Goal: Use online tool/utility: Utilize a website feature to perform a specific function

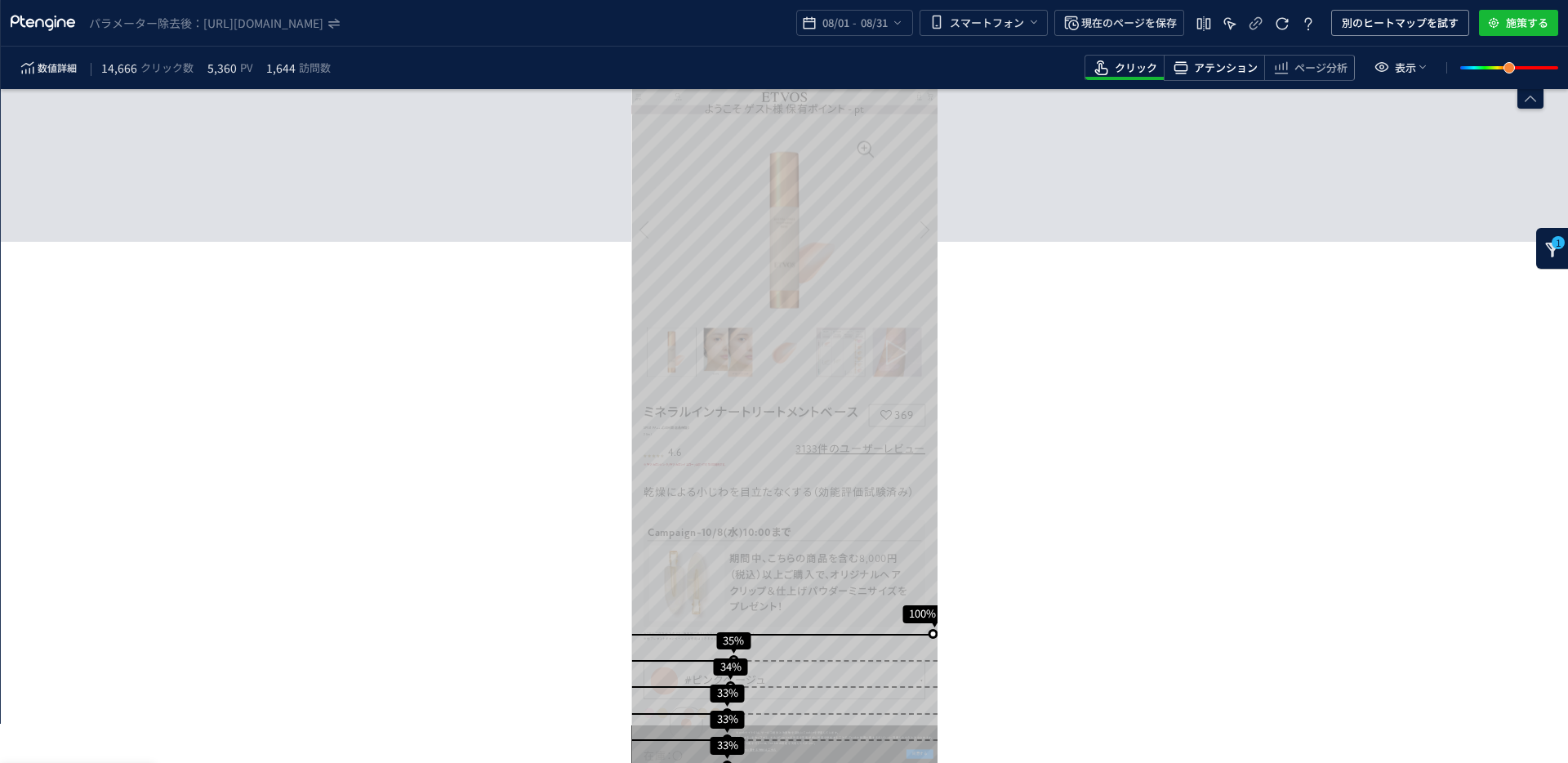
click at [1072, 63] on span "アテンション" at bounding box center [1225, 68] width 63 height 15
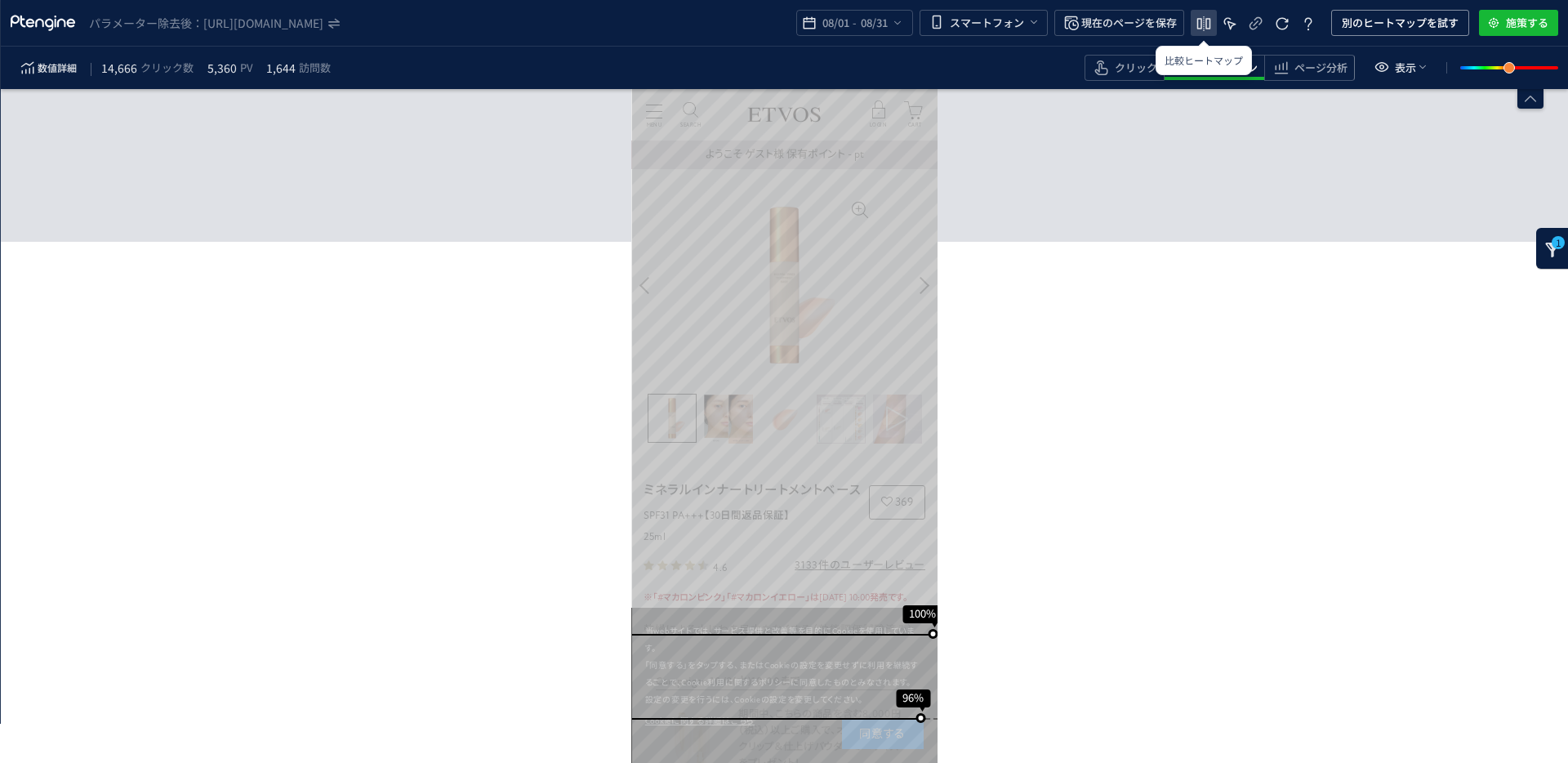
click at [1072, 28] on icon "heatmap-top-bar" at bounding box center [1203, 24] width 20 height 20
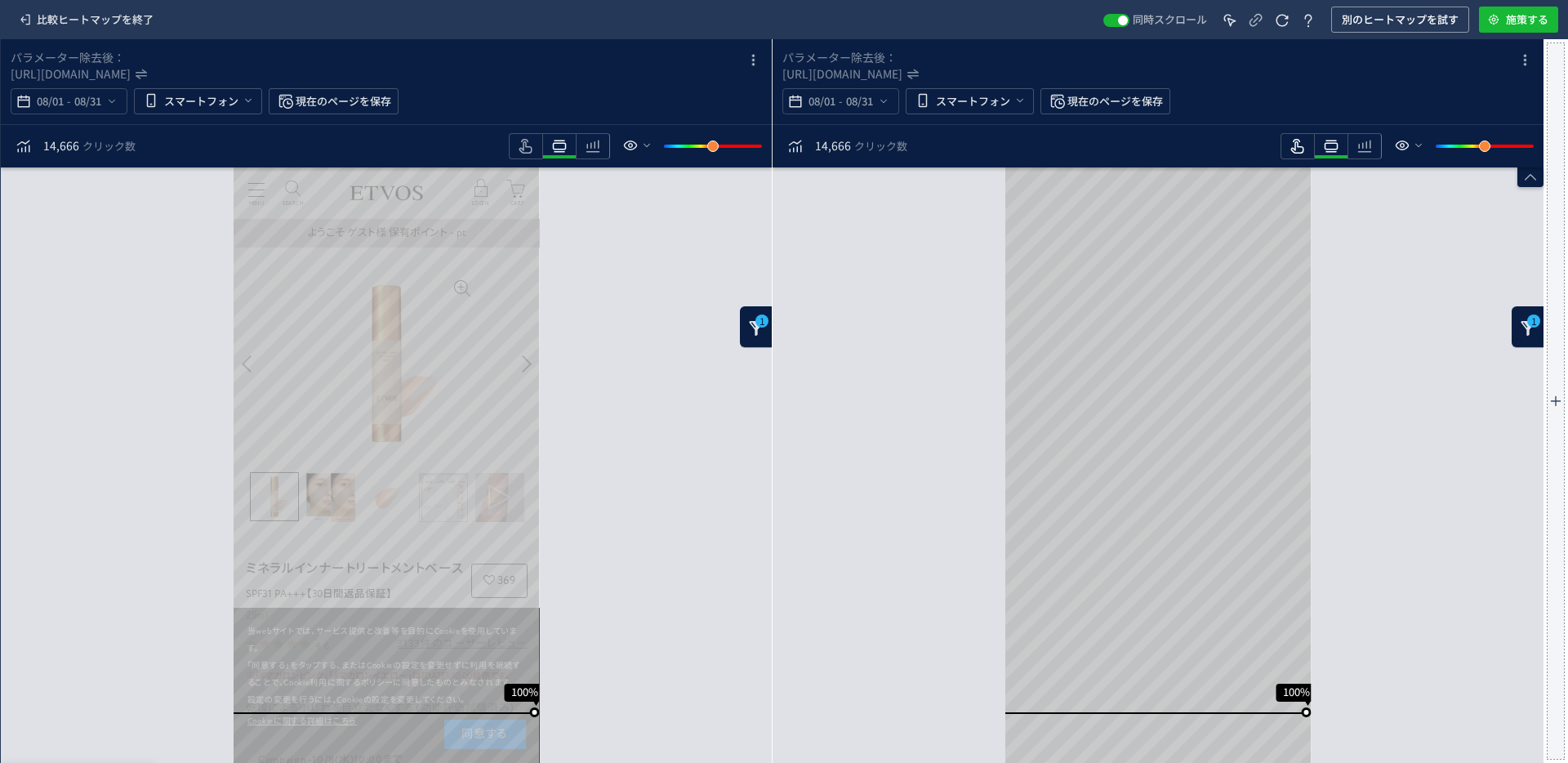
click at [535, 150] on icon "heatmap-toolbar" at bounding box center [526, 146] width 20 height 20
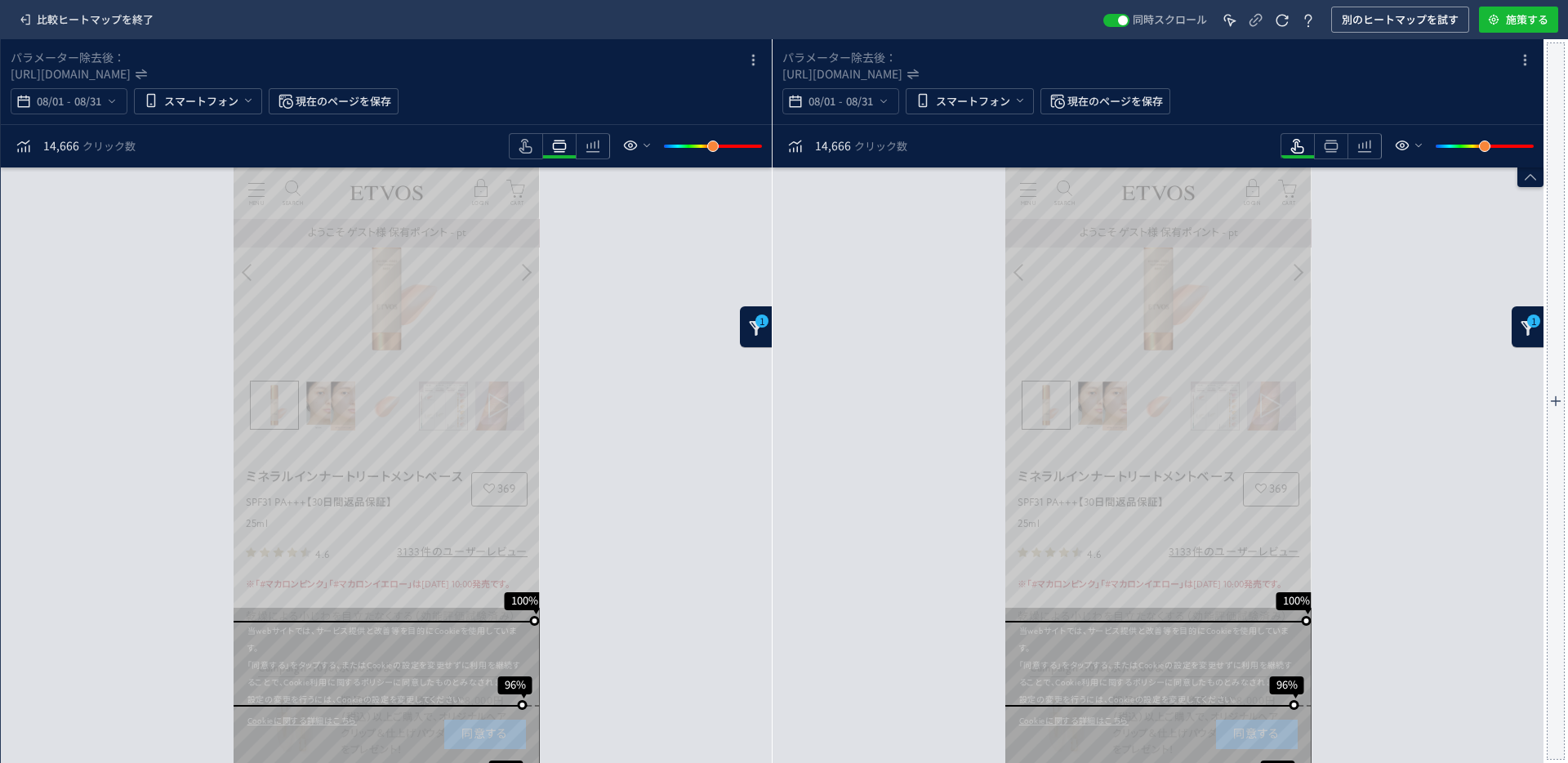
scroll to position [135, 0]
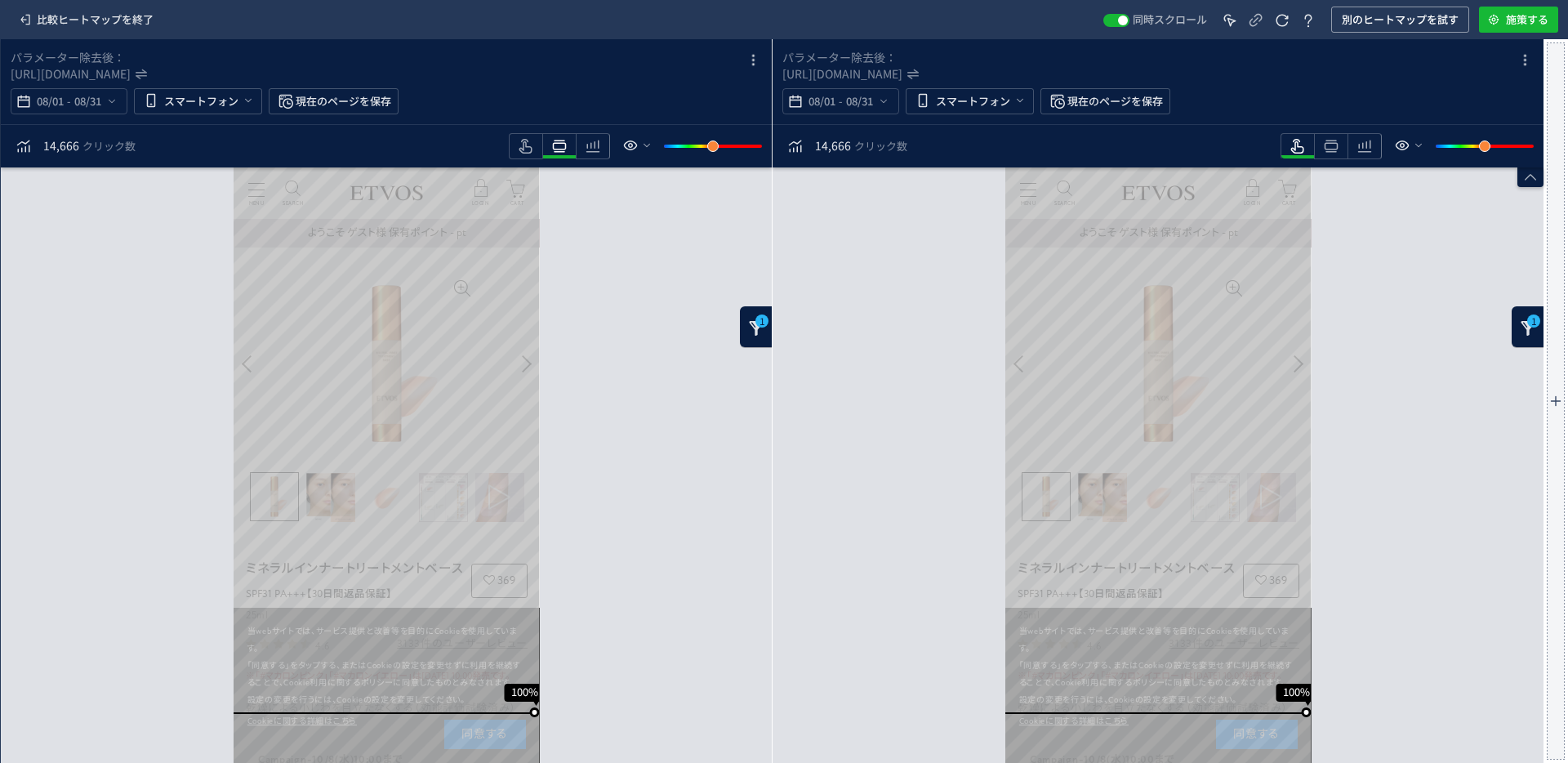
click at [745, 241] on div "1" at bounding box center [755, 327] width 33 height 41
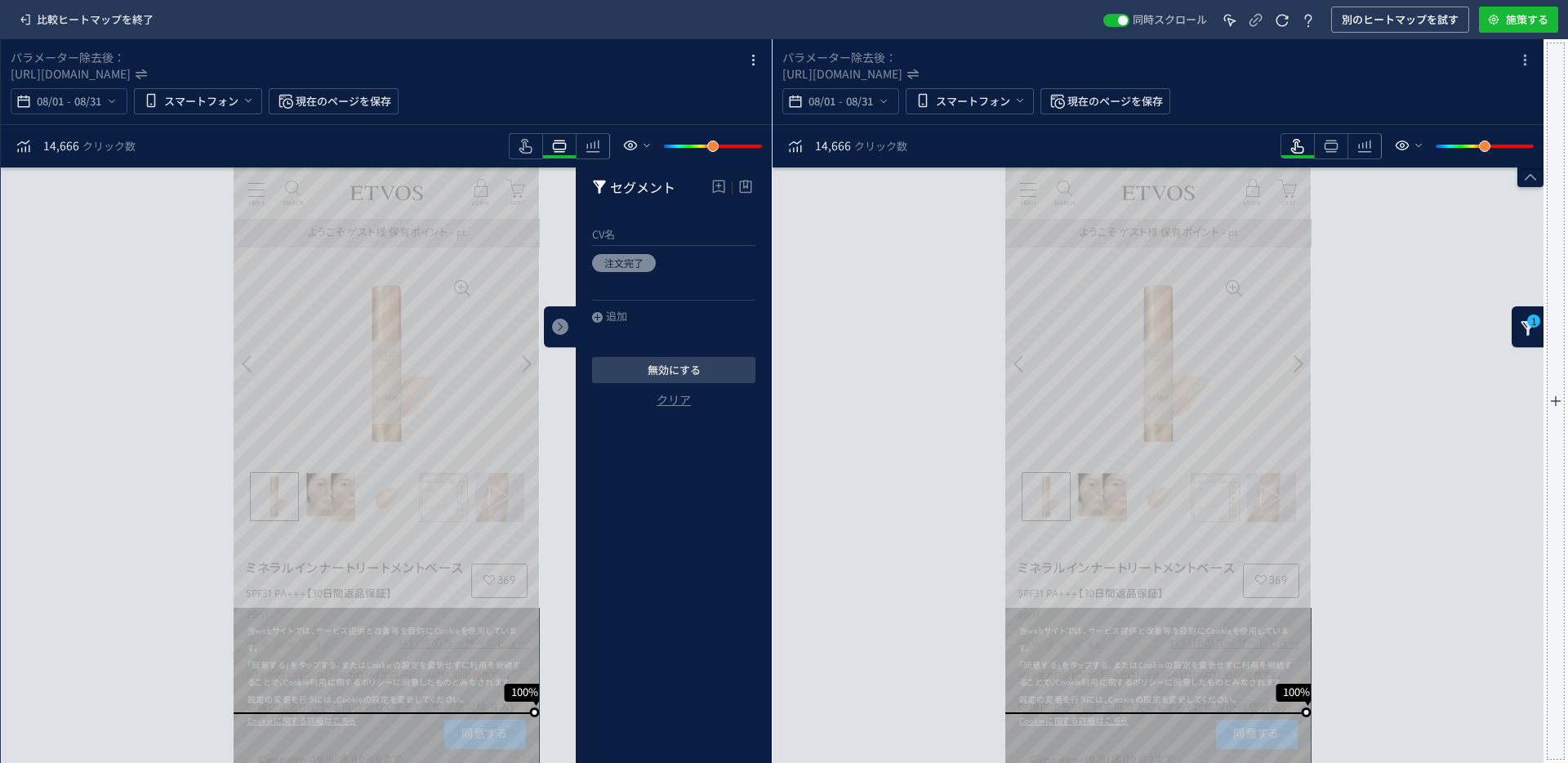
click at [576, 241] on div "1" at bounding box center [560, 327] width 33 height 41
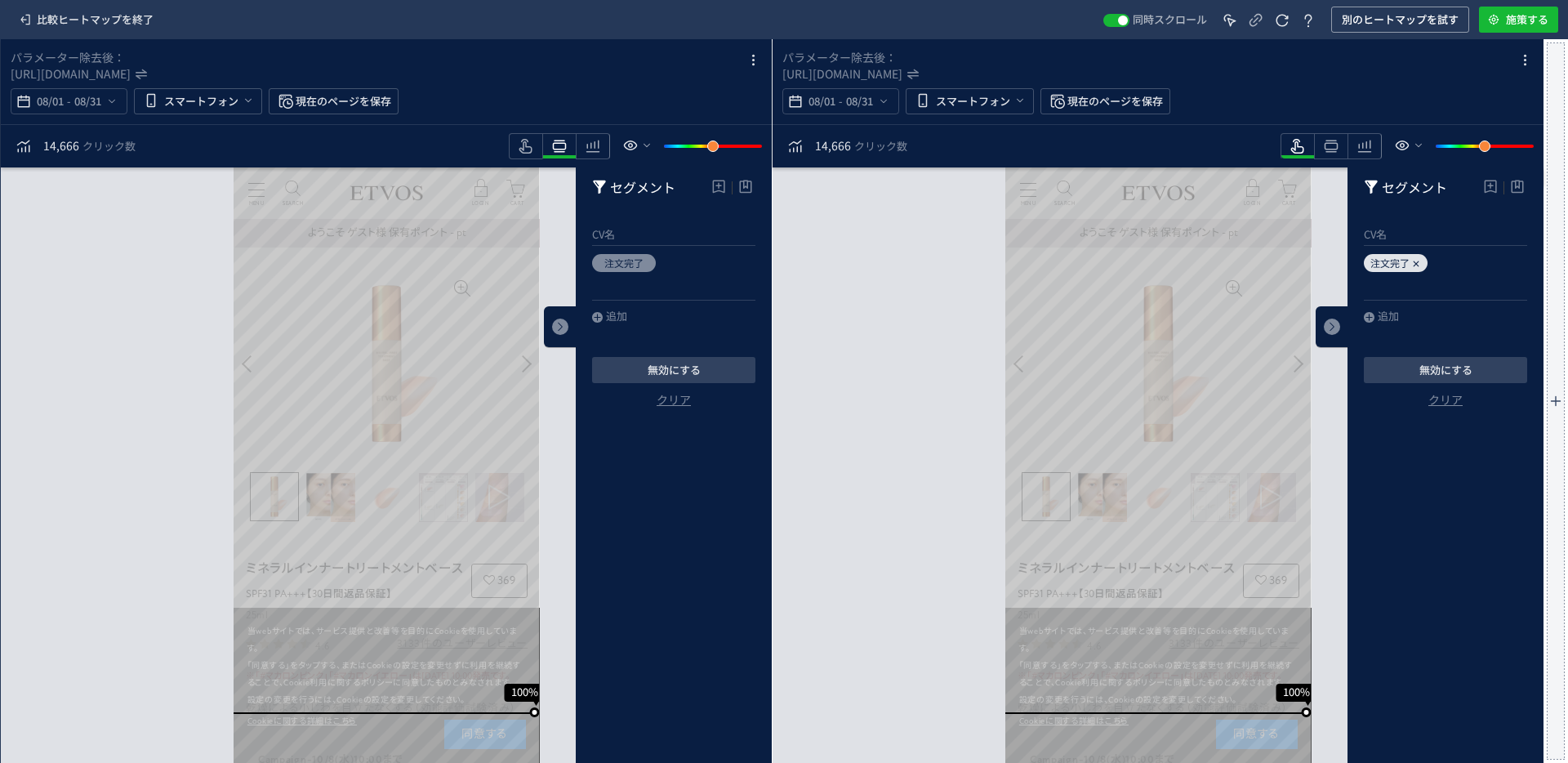
click at [643, 241] on span "注文完了" at bounding box center [623, 263] width 39 height 14
click at [649, 241] on icon "heatmap-box" at bounding box center [644, 263] width 10 height 10
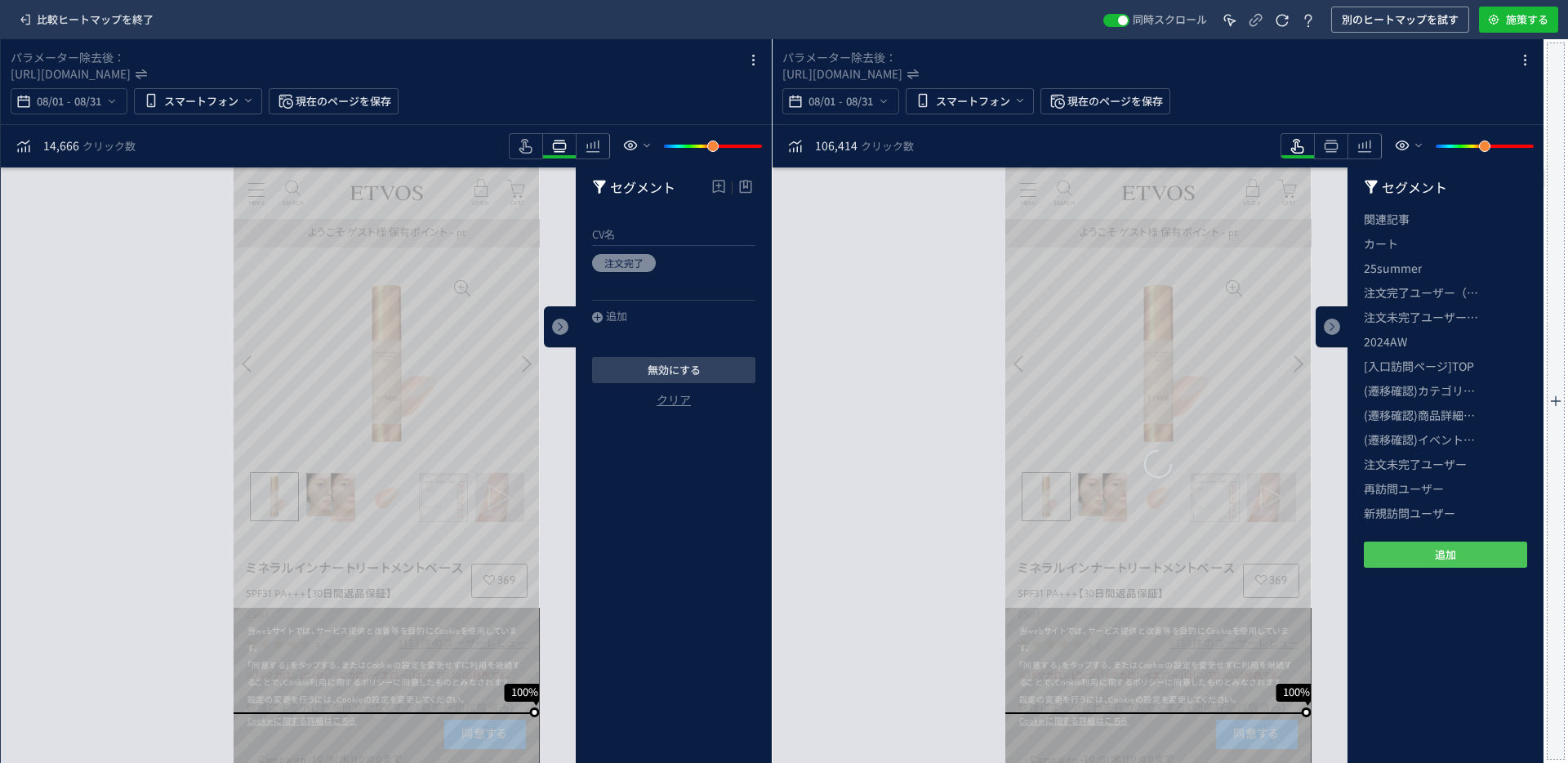
click at [1072, 241] on button "追加" at bounding box center [1445, 554] width 163 height 26
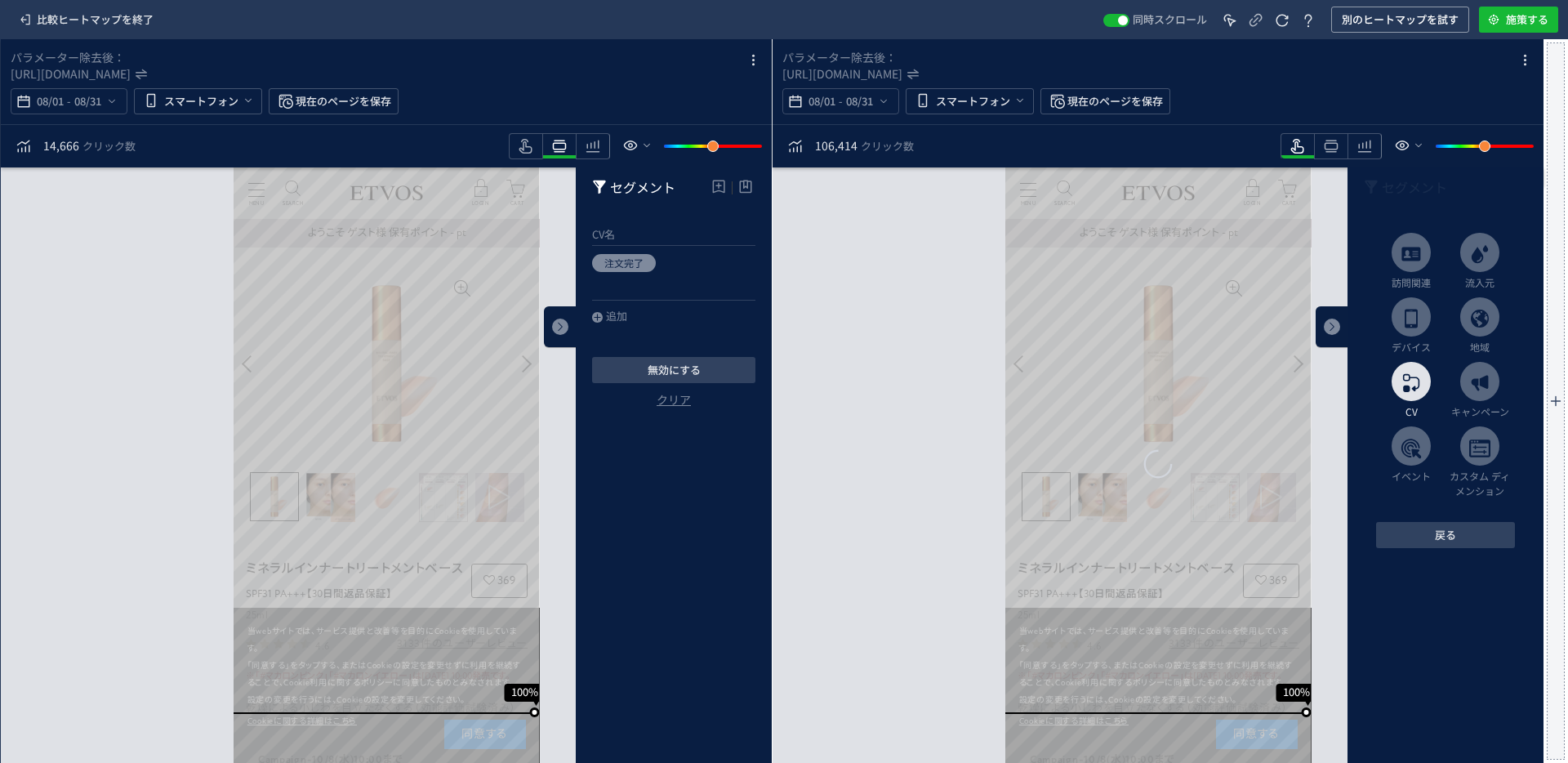
click at [1072, 241] on use "heatmap-box" at bounding box center [1411, 383] width 16 height 18
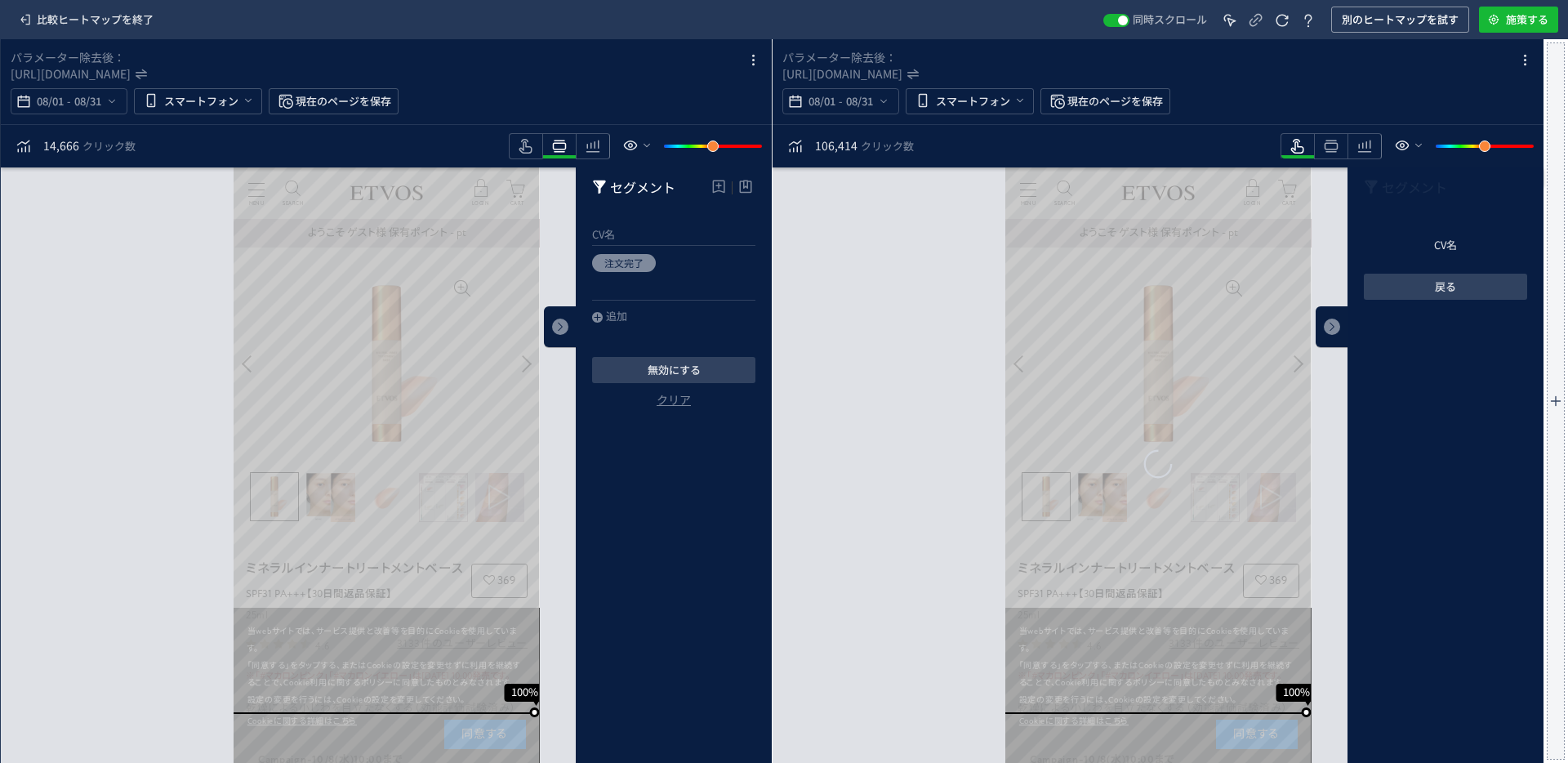
click at [1072, 236] on li "CV名" at bounding box center [1445, 245] width 163 height 24
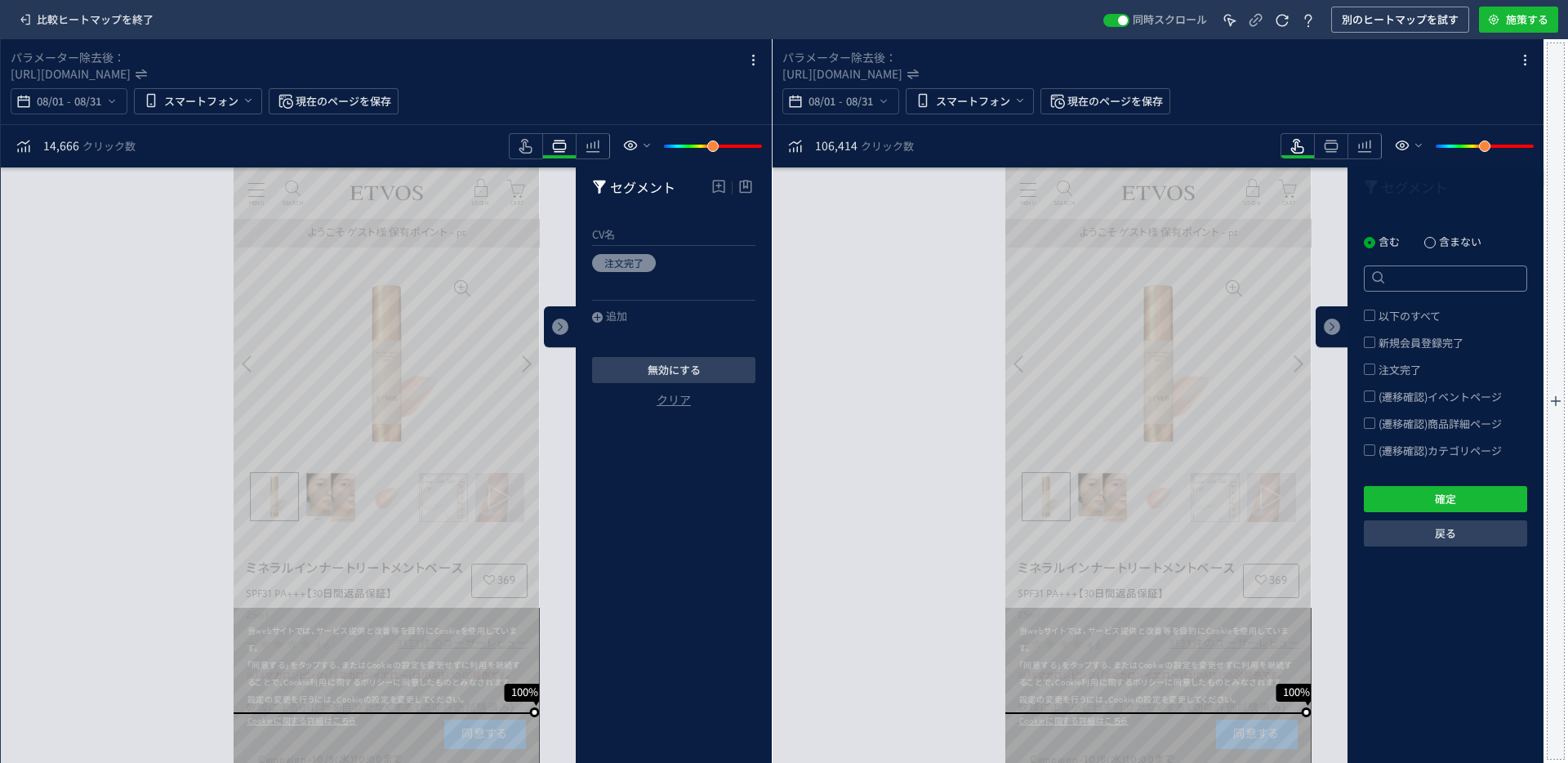
click at [1072, 241] on span "heatmap-box" at bounding box center [1429, 242] width 12 height 12
click at [1072, 241] on input "含まない" at bounding box center [1429, 243] width 12 height 12
radio input "true"
radio input "false"
radio input "true"
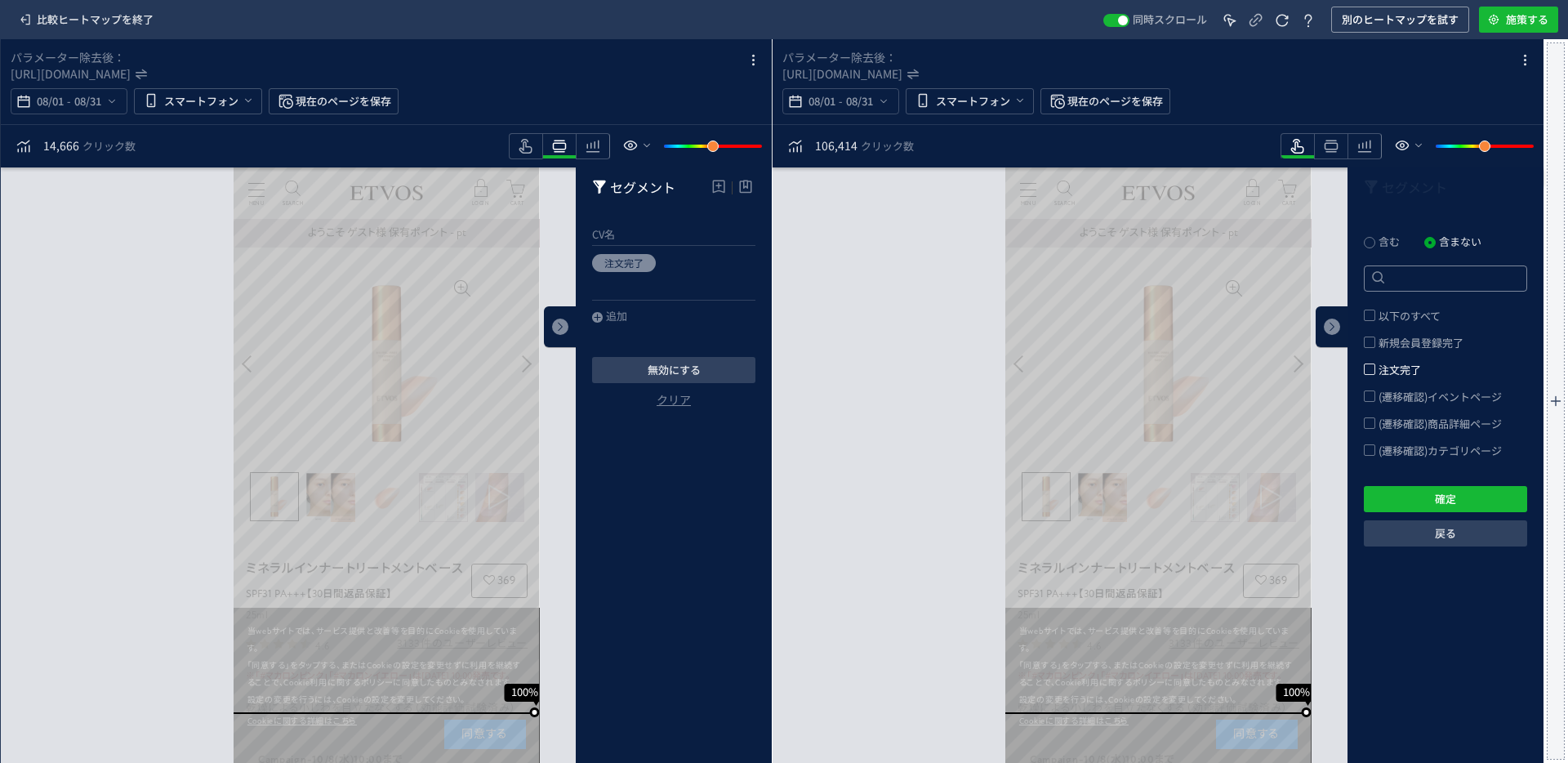
click at [1072, 241] on span "heatmap-box" at bounding box center [1369, 369] width 12 height 12
click at [1072, 241] on input "注文完了" at bounding box center [1374, 363] width 0 height 0
click at [1072, 241] on div "確定 戻る" at bounding box center [1445, 509] width 163 height 79
click at [1072, 241] on button "確定" at bounding box center [1445, 499] width 163 height 26
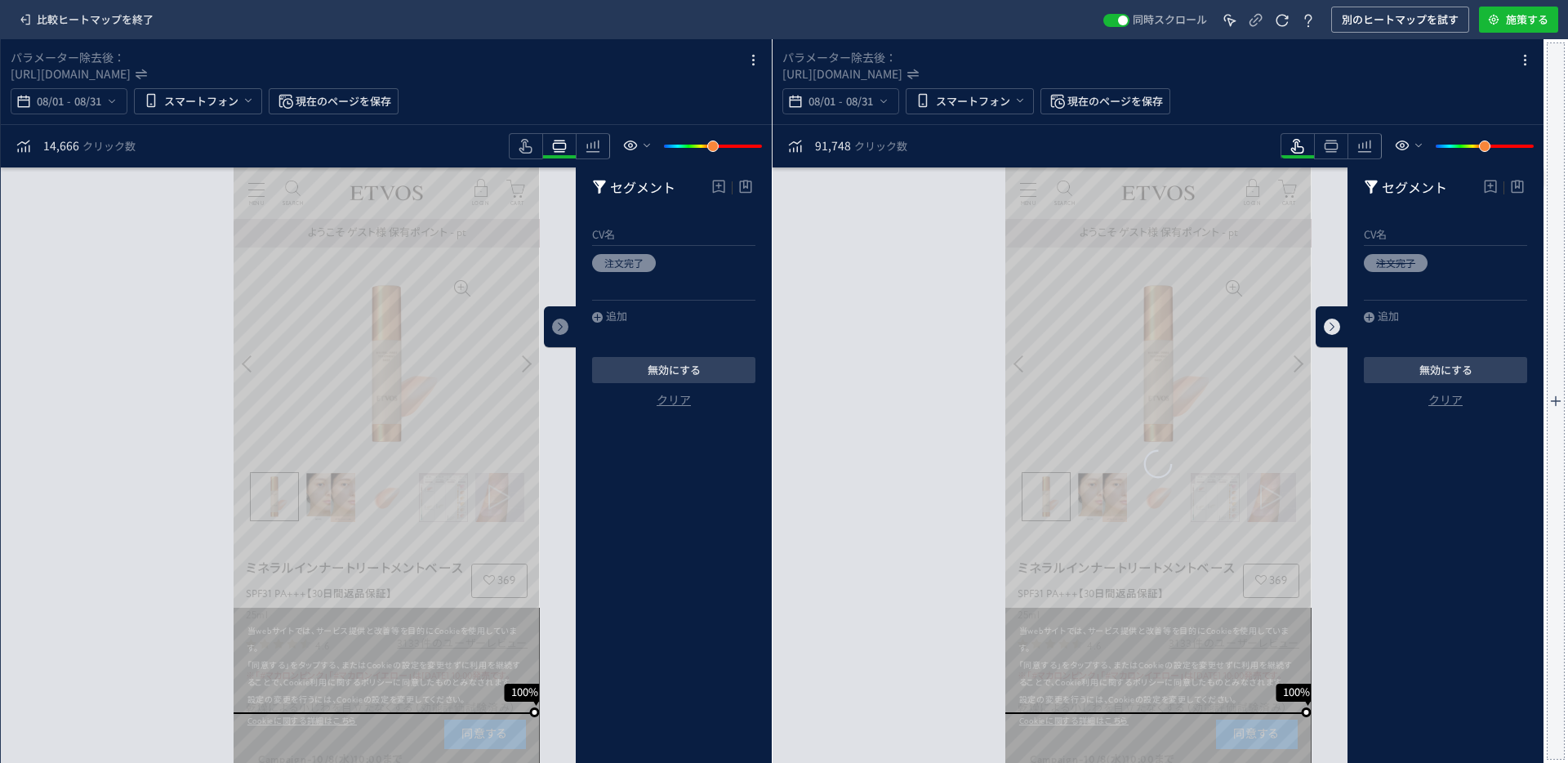
click at [565, 241] on icon "heatmap-box" at bounding box center [559, 327] width 10 height 10
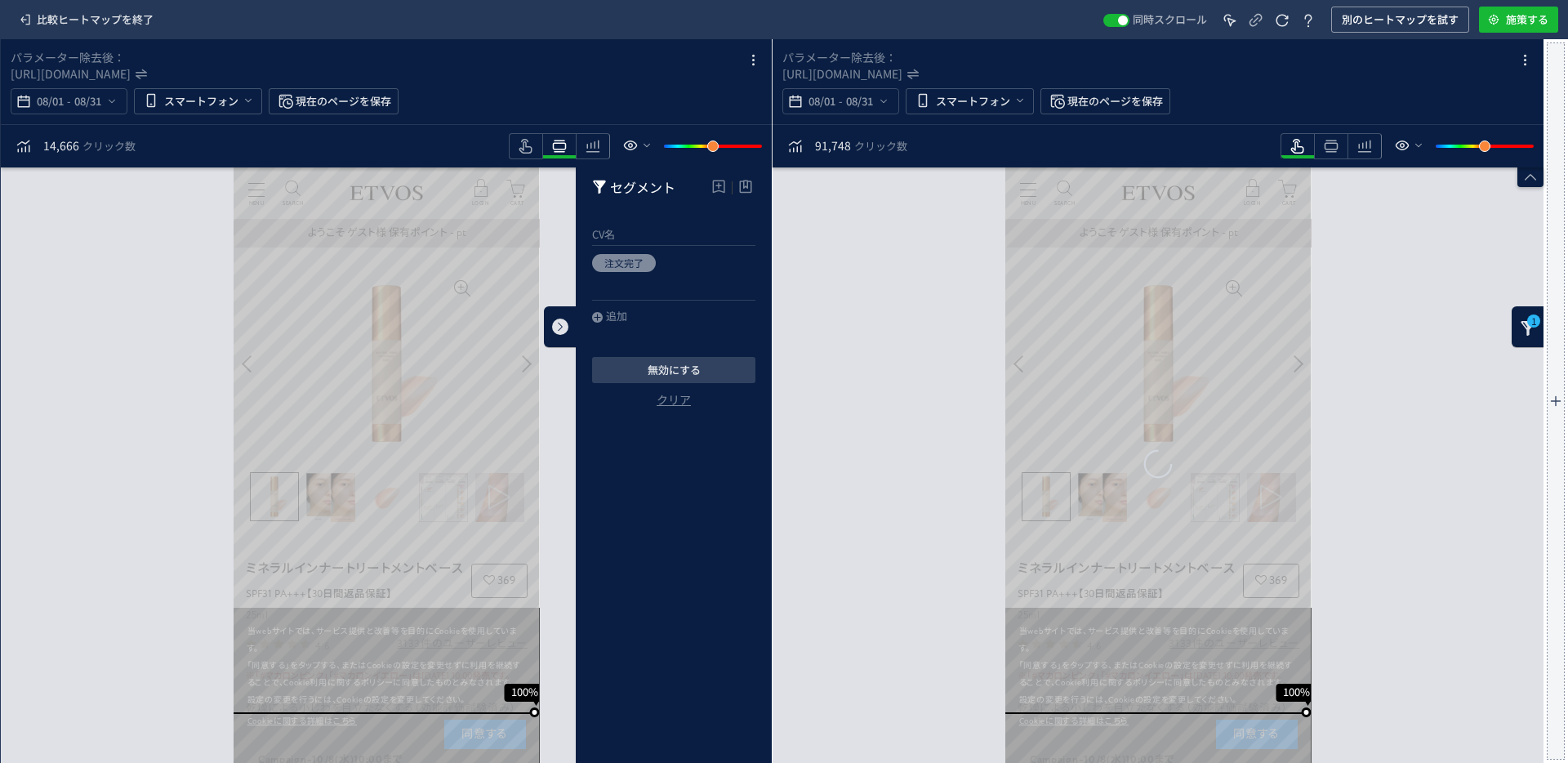
click at [557, 241] on icon "heatmap-box" at bounding box center [559, 327] width 10 height 10
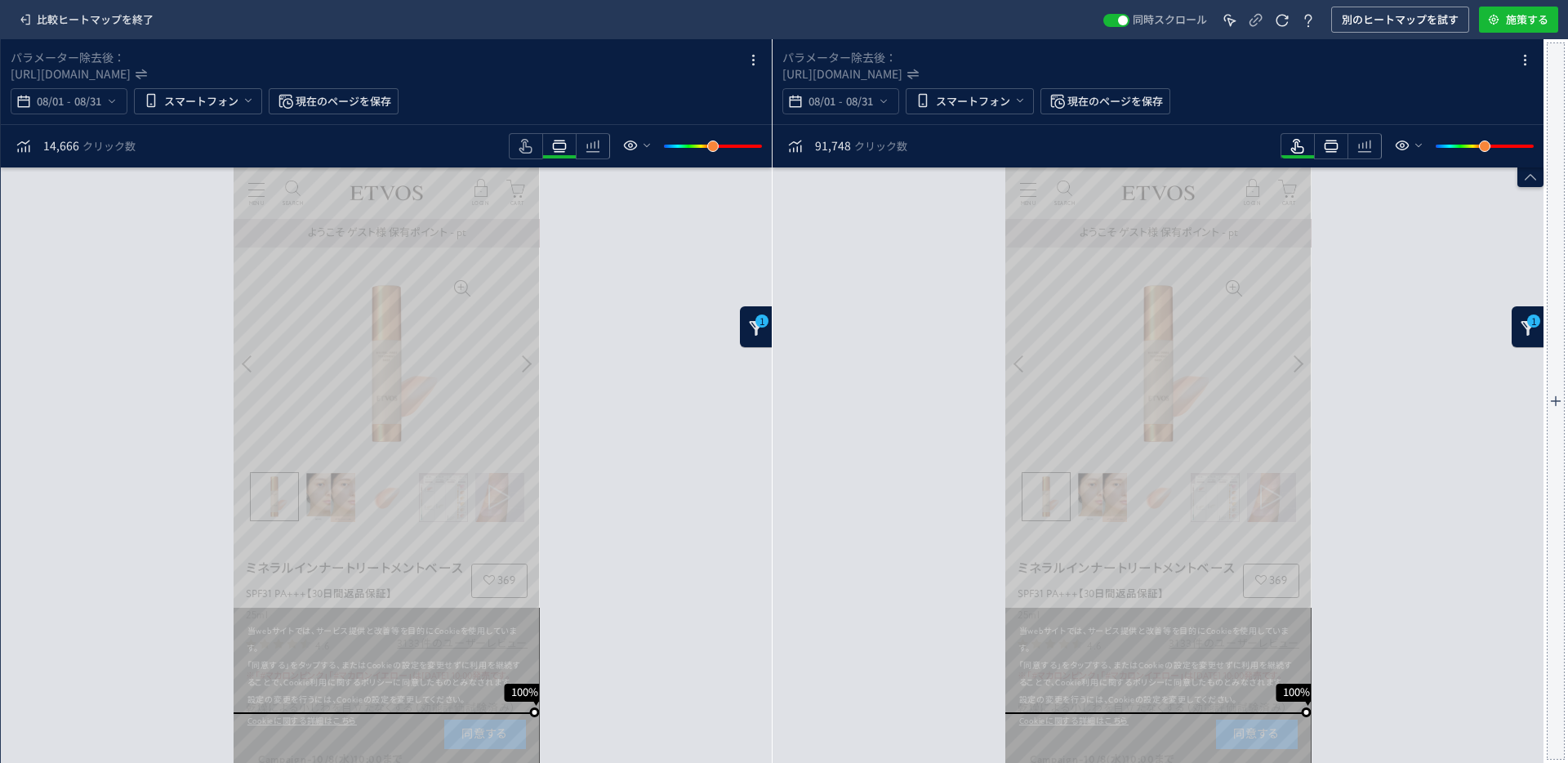
click at [569, 144] on icon "heatmap-toolbar" at bounding box center [559, 146] width 20 height 20
click at [532, 148] on use "heatmap-toolbar" at bounding box center [525, 146] width 13 height 14
click at [518, 142] on icon "heatmap-toolbar" at bounding box center [526, 146] width 20 height 20
click at [603, 146] on icon "heatmap-toolbar" at bounding box center [593, 146] width 20 height 20
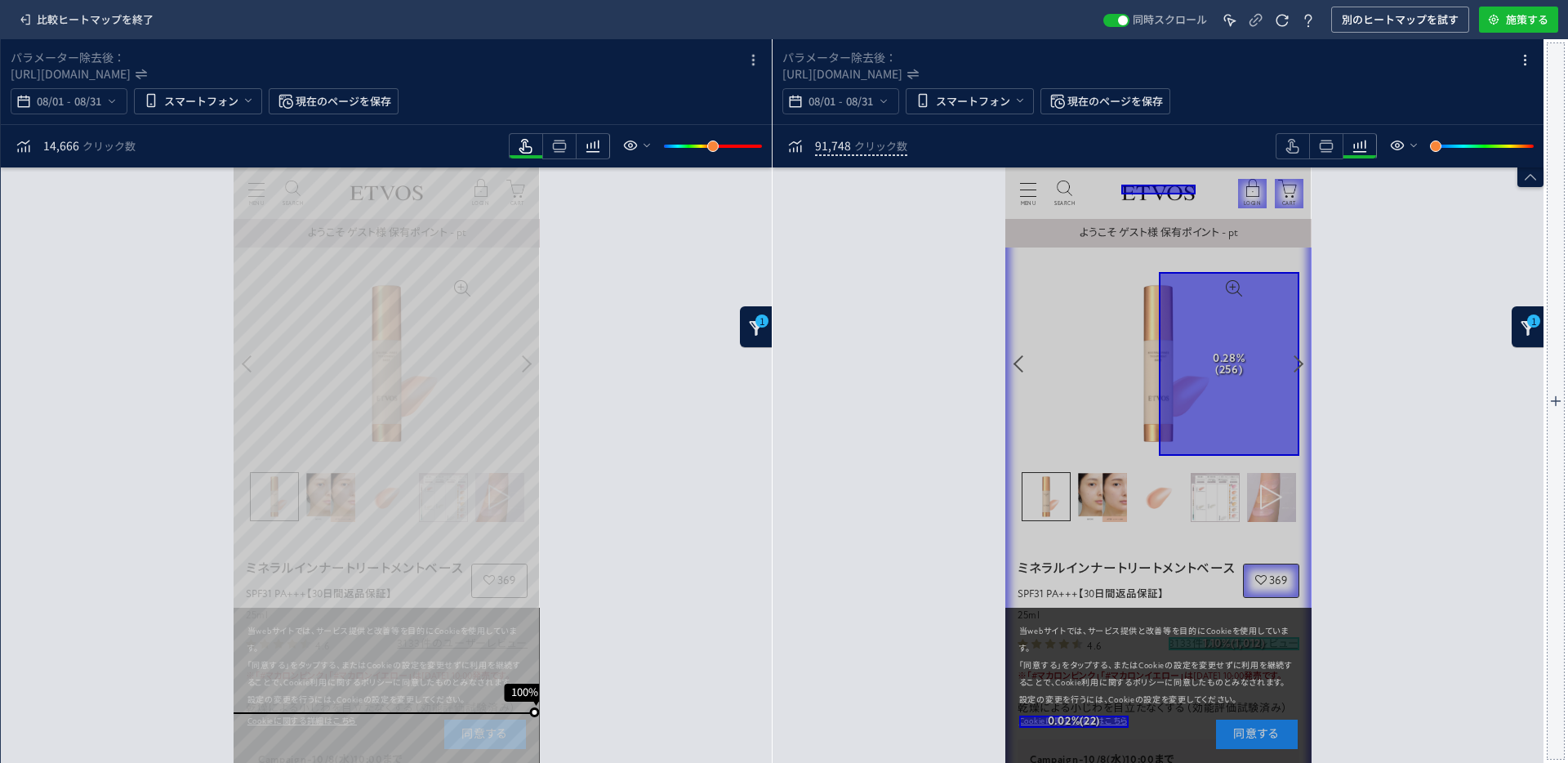
click at [593, 145] on icon "heatmap-toolbar" at bounding box center [593, 146] width 20 height 20
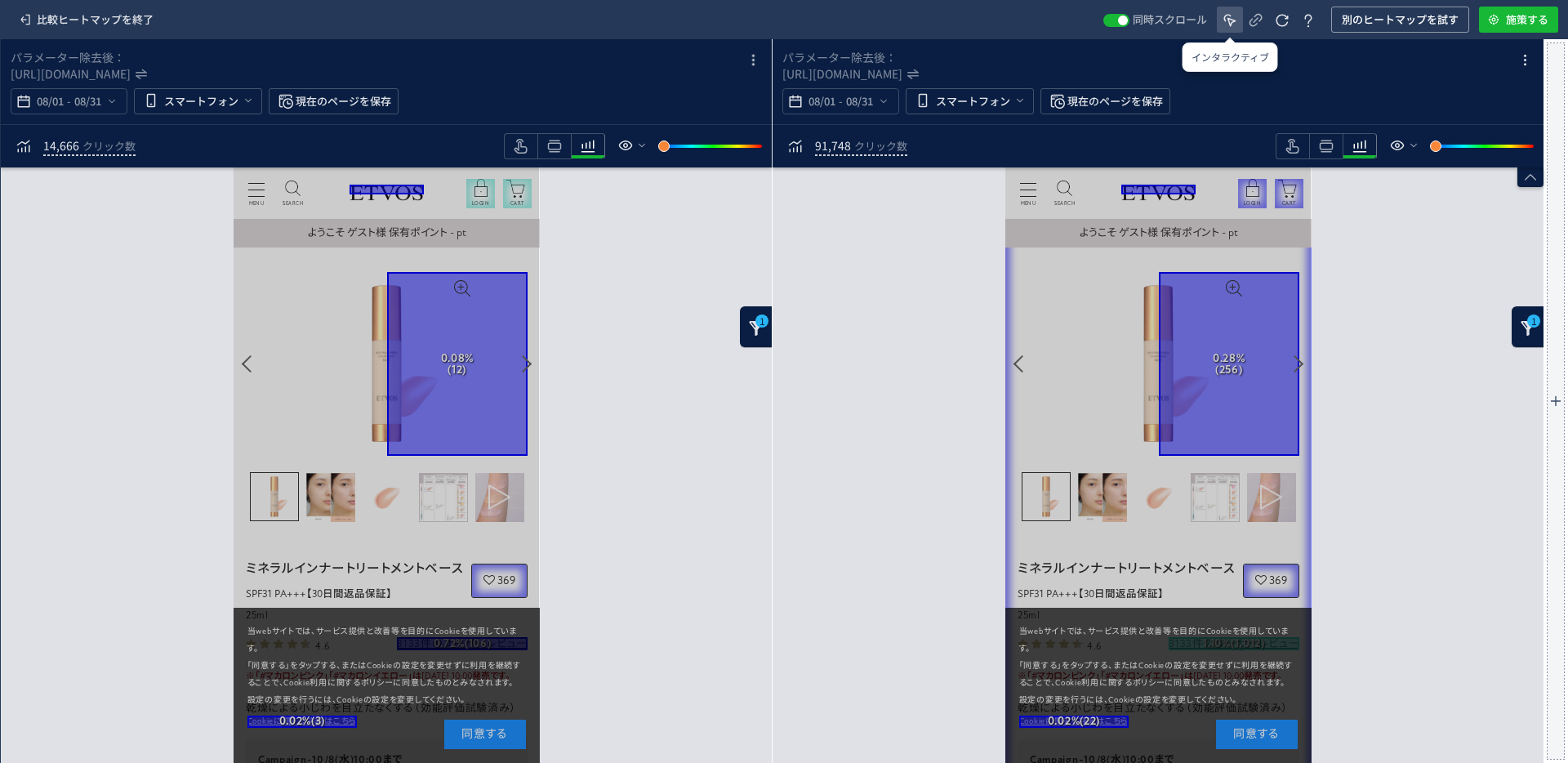
click at [1072, 21] on use at bounding box center [1230, 21] width 12 height 12
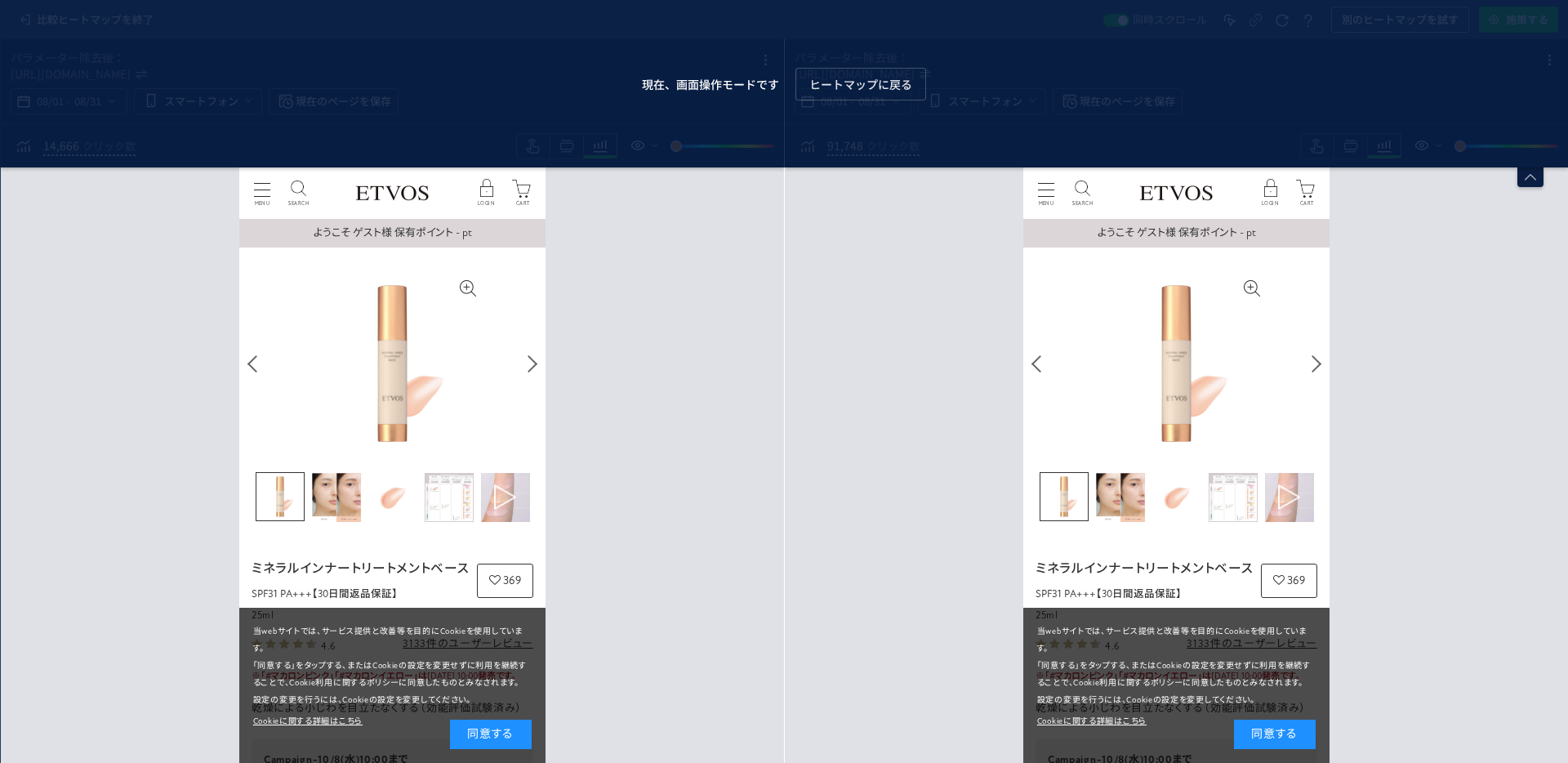
click at [1041, 194] on div "MENU MENU" at bounding box center [1045, 193] width 29 height 29
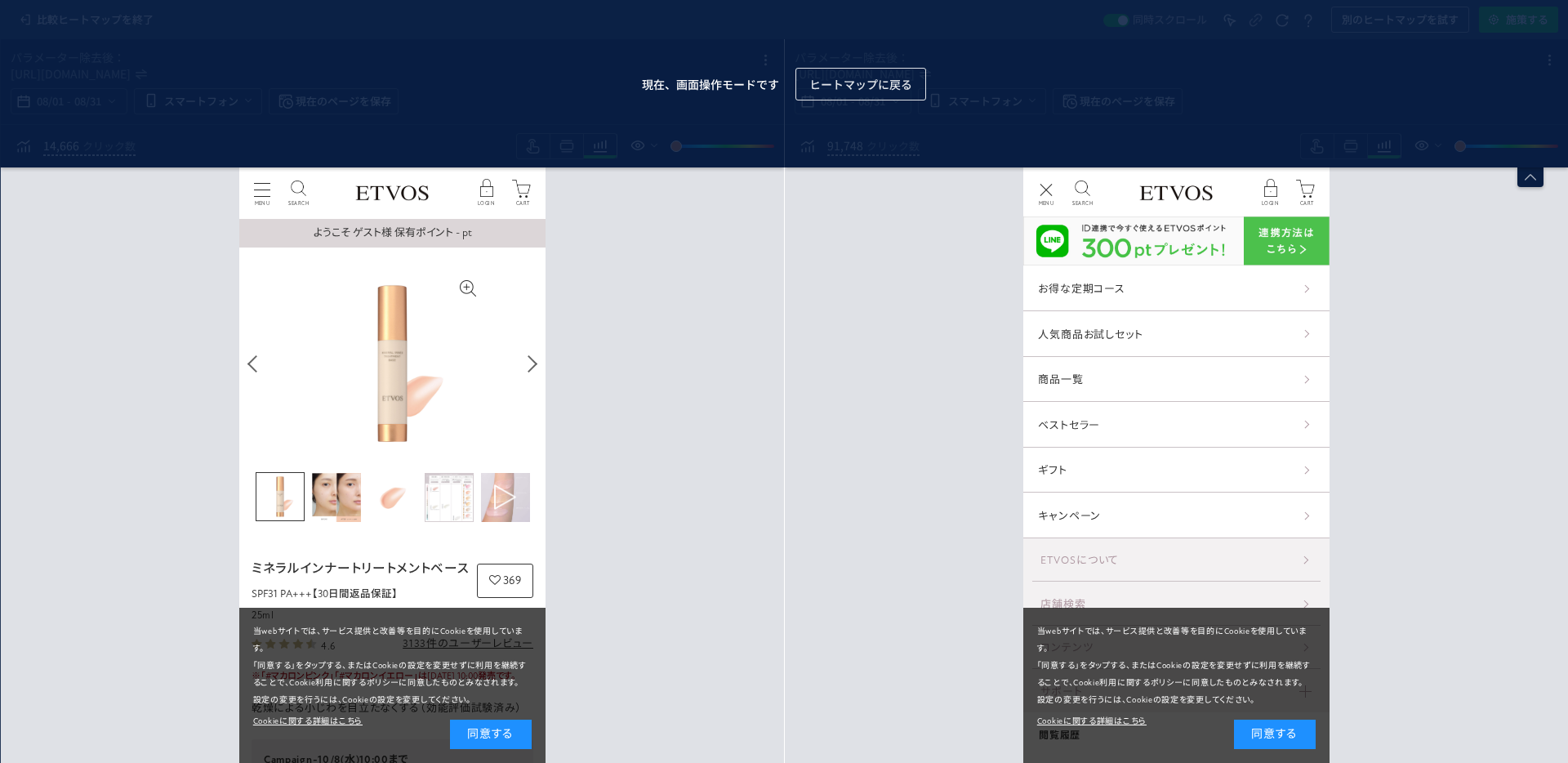
click at [887, 72] on span "ヒートマップに戻る" at bounding box center [860, 84] width 103 height 33
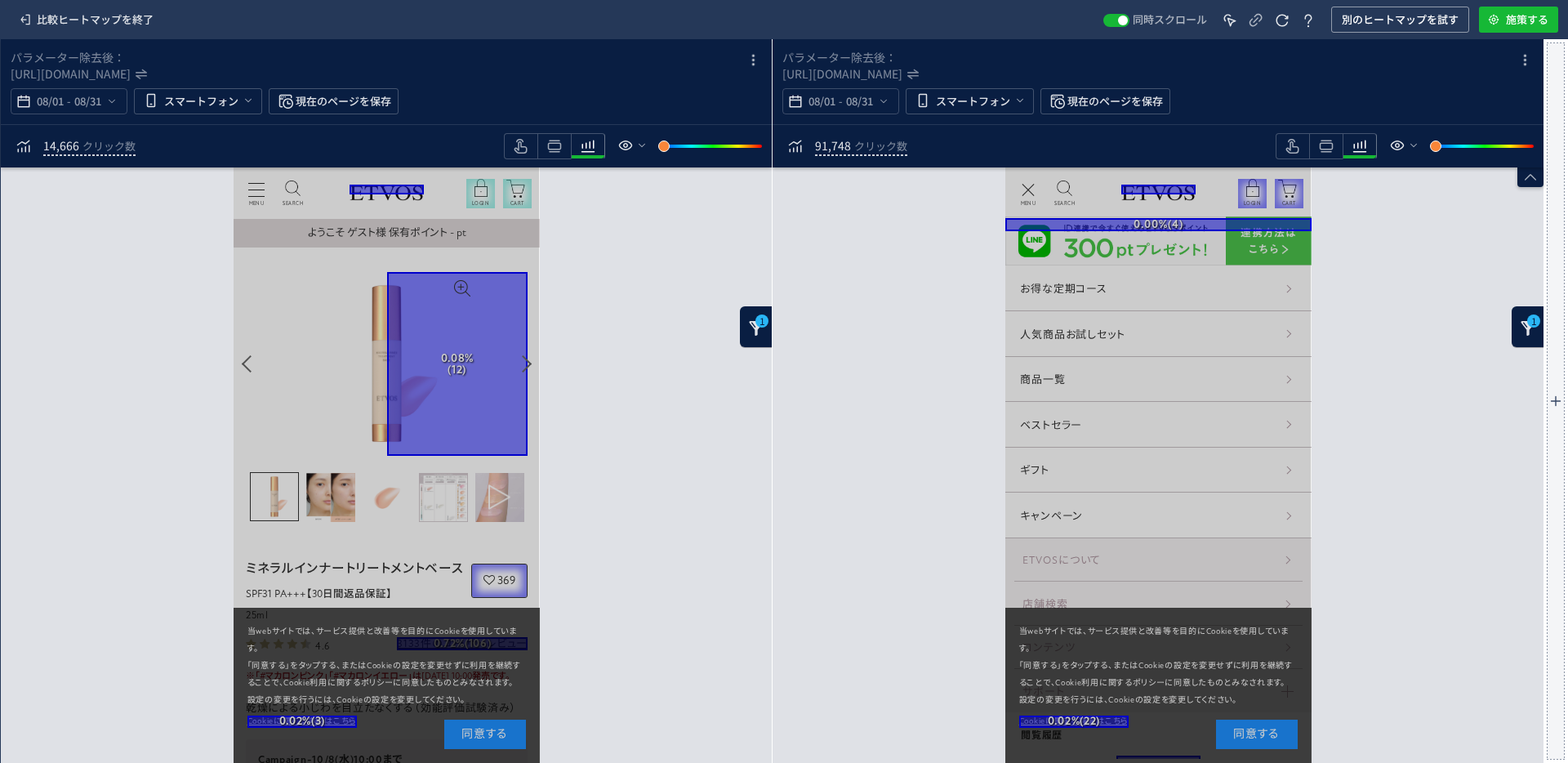
click at [1072, 131] on div "heatmap-toolbar" at bounding box center [1404, 145] width 258 height 29
click at [1072, 144] on icon "heatmap-toolbar" at bounding box center [1397, 145] width 20 height 20
click at [1072, 208] on label "非インタラクティブ要素の表示" at bounding box center [1472, 215] width 162 height 15
click at [1072, 211] on input "非インタラクティブ要素の表示" at bounding box center [1402, 211] width 0 height 0
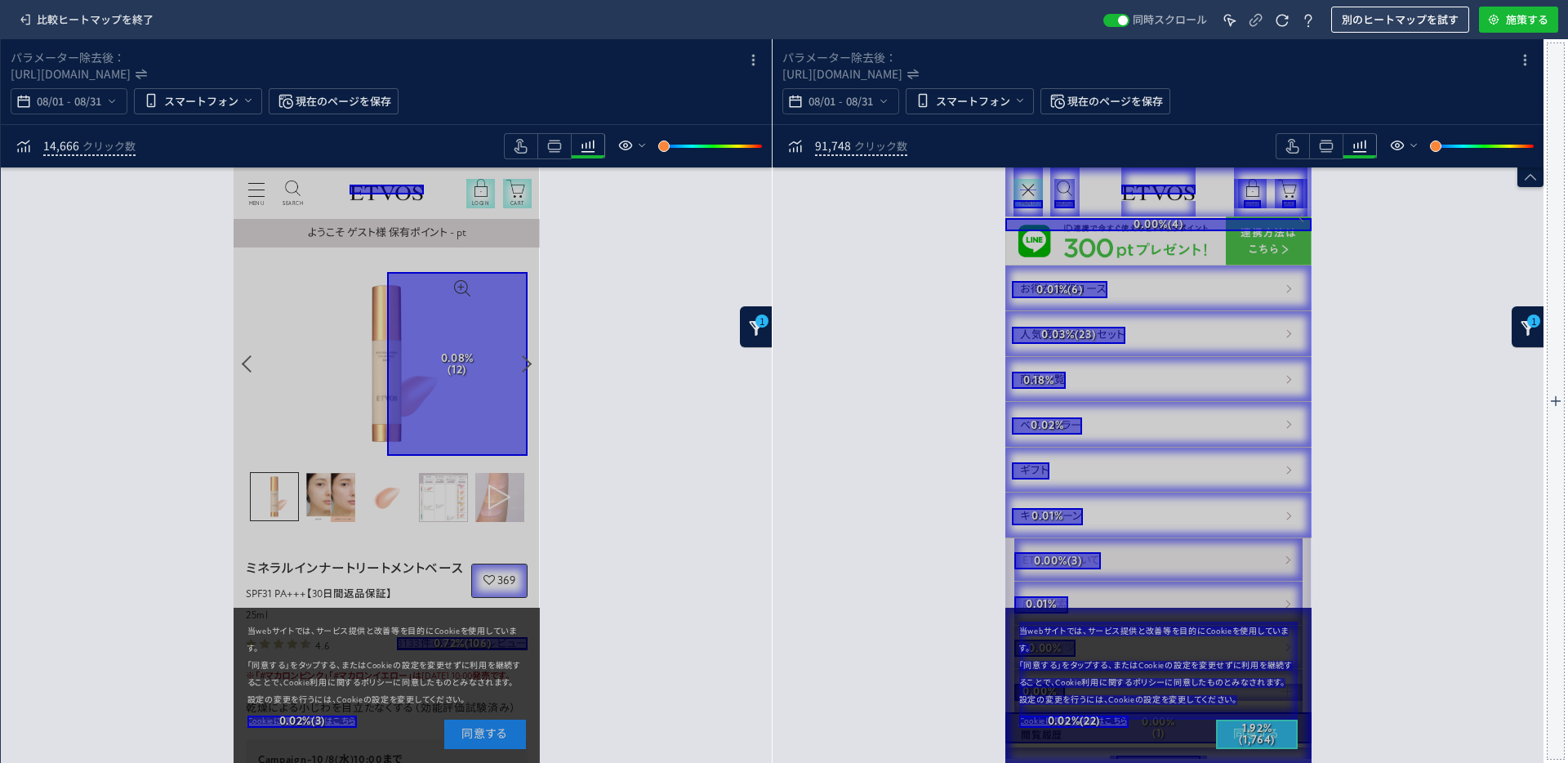
click at [1072, 12] on span "別のヒートマップを試す" at bounding box center [1399, 19] width 117 height 26
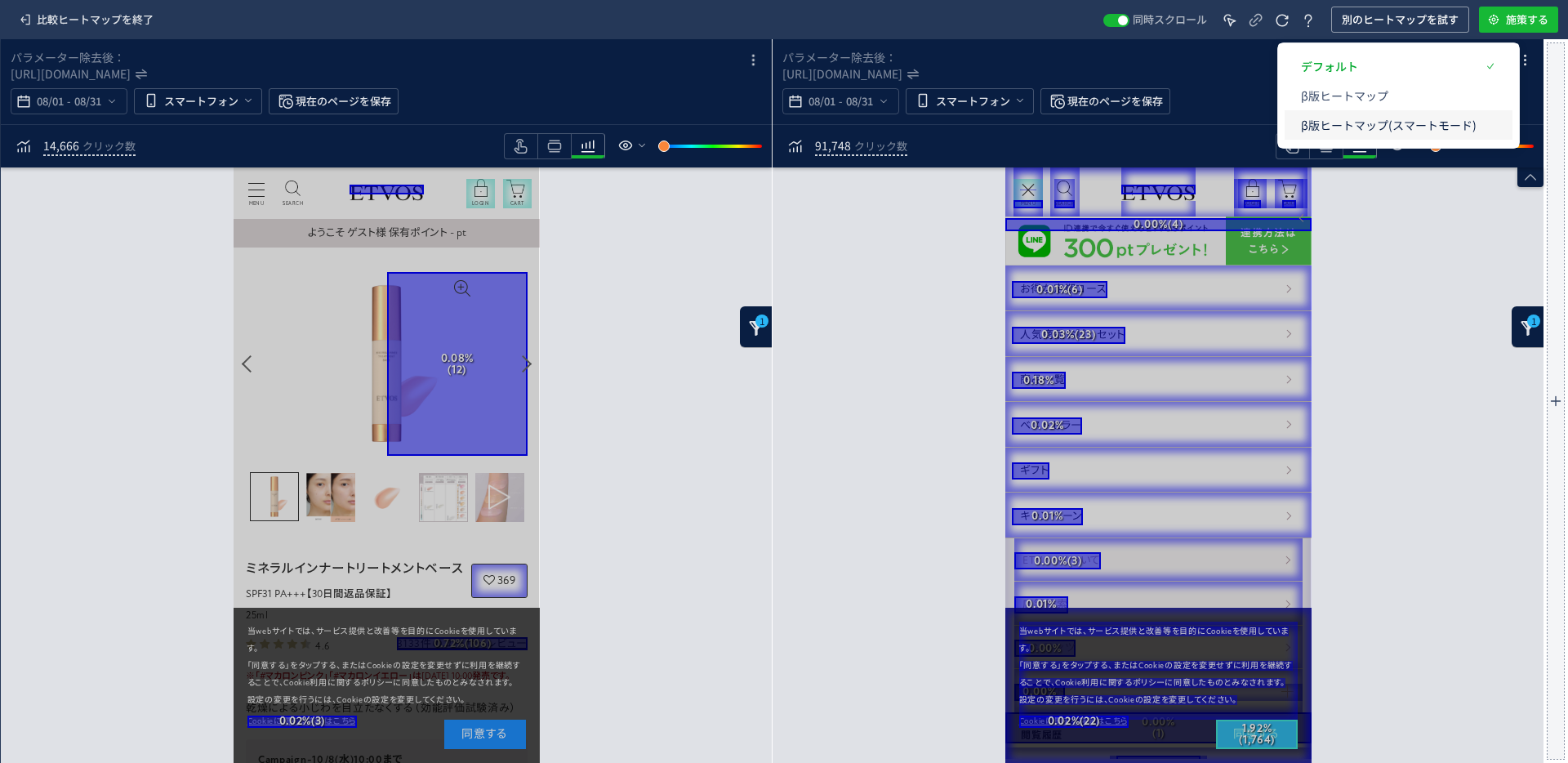
click at [1072, 123] on p "β版ヒートマップ(スマートモード)" at bounding box center [1388, 125] width 176 height 29
